Goal: Download file/media

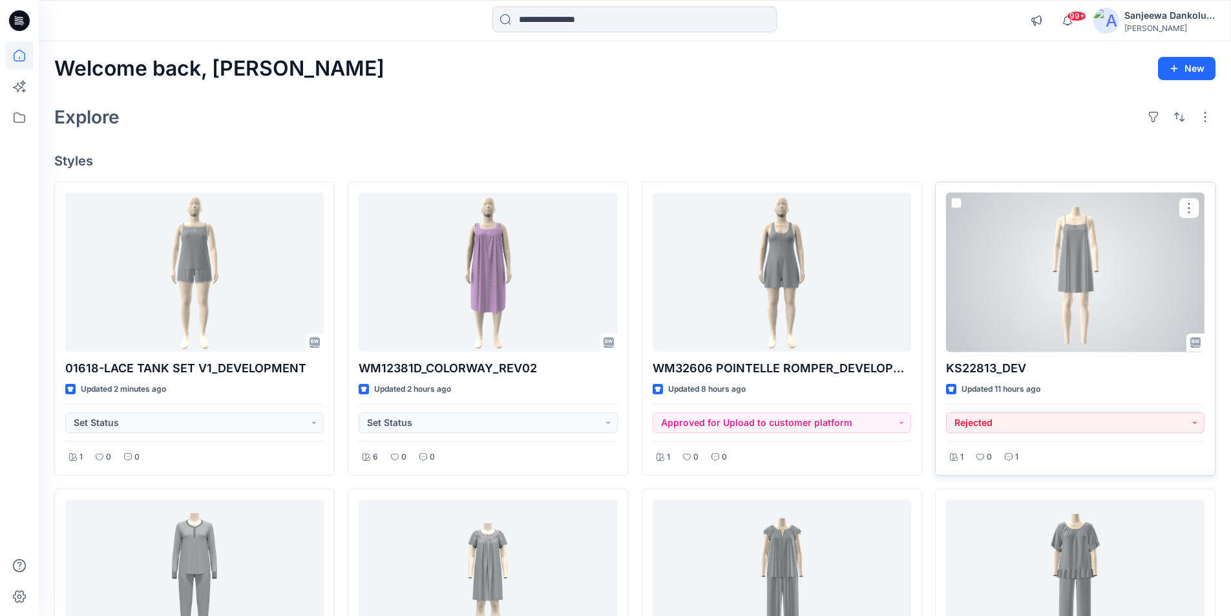
click at [1043, 297] on div at bounding box center [1075, 272] width 258 height 160
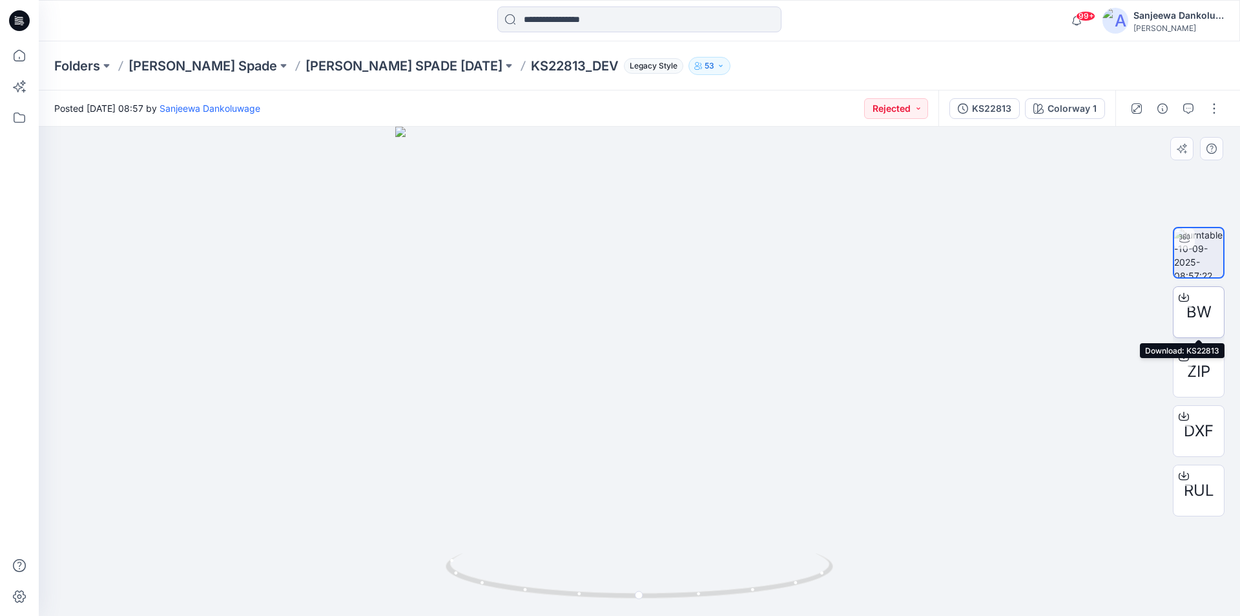
click at [1203, 315] on span "BW" at bounding box center [1199, 311] width 25 height 23
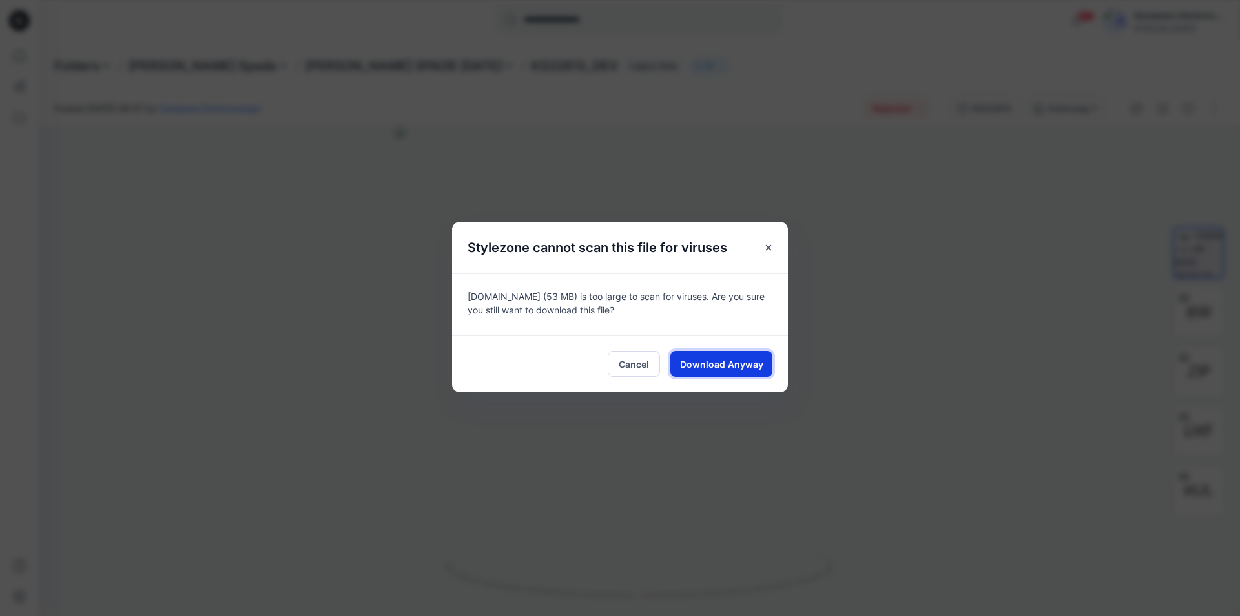
click at [741, 358] on span "Download Anyway" at bounding box center [721, 364] width 83 height 14
